Goal: Task Accomplishment & Management: Manage account settings

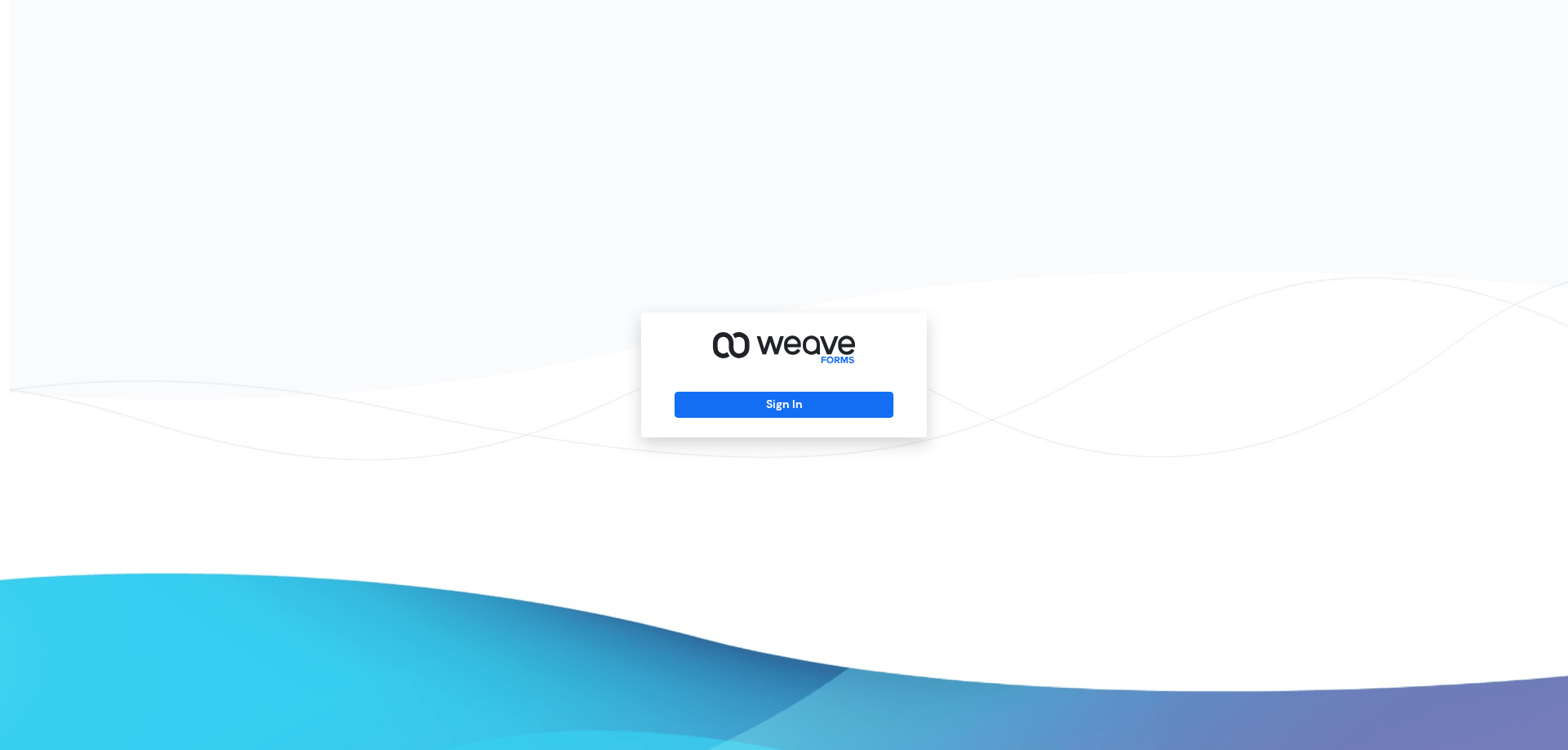
click at [846, 420] on div "Sign In" at bounding box center [784, 374] width 286 height 125
click at [821, 405] on button "Sign In" at bounding box center [784, 405] width 218 height 26
